Goal: Find contact information: Find contact information

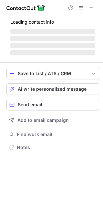
scroll to position [151, 103]
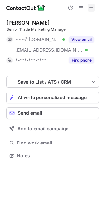
click at [93, 10] on span at bounding box center [91, 7] width 5 height 5
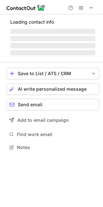
scroll to position [146, 103]
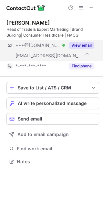
scroll to position [157, 103]
click at [82, 45] on button "View email" at bounding box center [82, 45] width 26 height 6
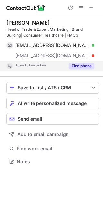
click at [83, 70] on div "Find phone" at bounding box center [79, 66] width 29 height 10
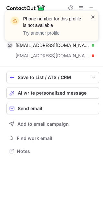
click at [95, 16] on span at bounding box center [93, 17] width 5 height 6
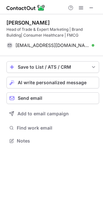
scroll to position [136, 103]
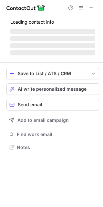
scroll to position [157, 103]
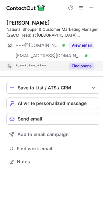
click at [87, 67] on button "Find phone" at bounding box center [82, 66] width 26 height 6
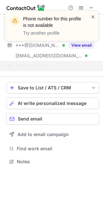
click at [94, 18] on span at bounding box center [93, 17] width 5 height 6
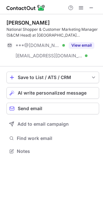
scroll to position [146, 103]
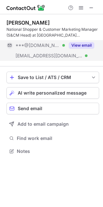
click at [82, 43] on button "View email" at bounding box center [82, 45] width 26 height 6
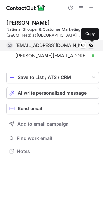
click at [92, 46] on span at bounding box center [91, 45] width 5 height 5
